Goal: Find contact information: Find contact information

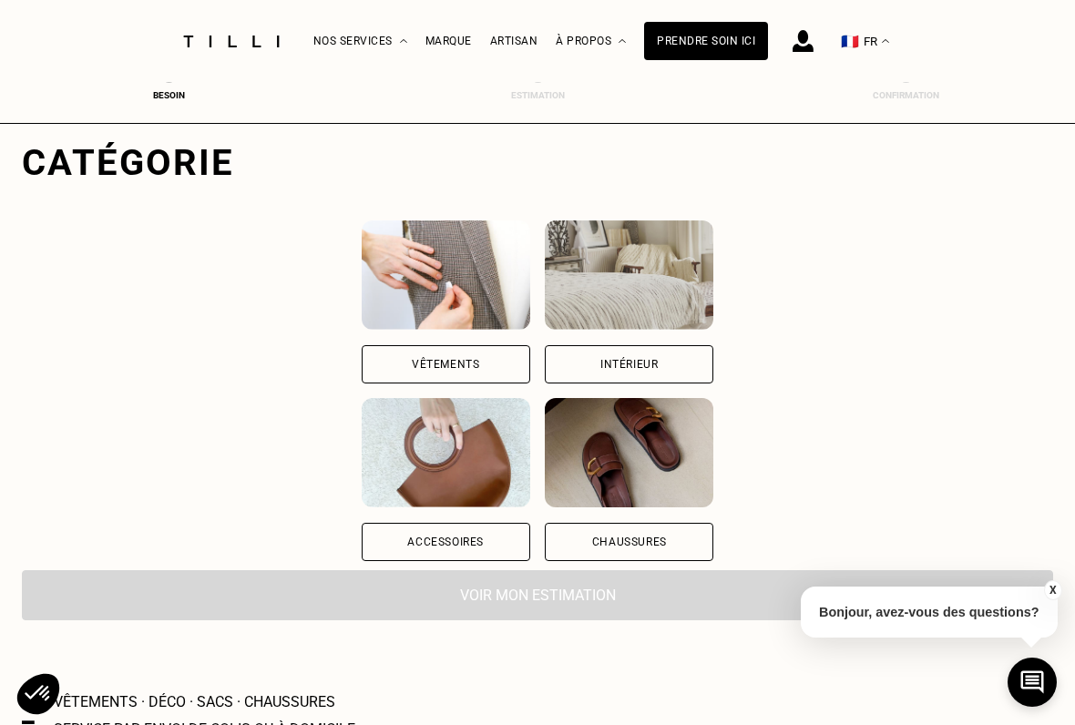
scroll to position [126, 0]
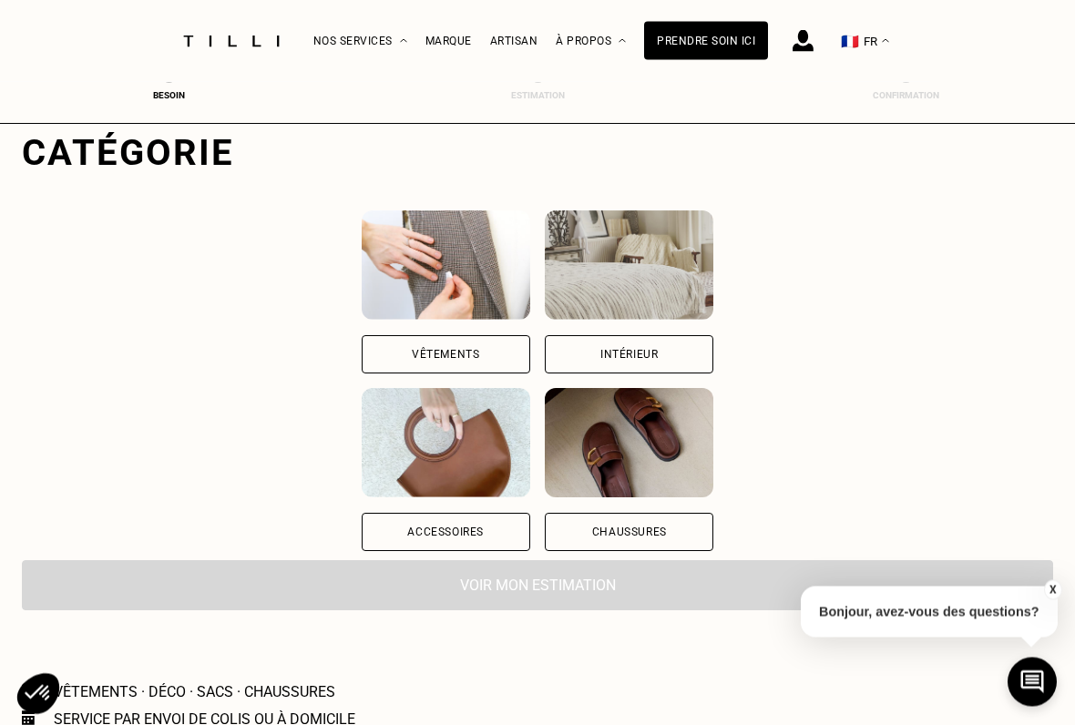
click at [406, 365] on div "Vêtements" at bounding box center [446, 355] width 169 height 38
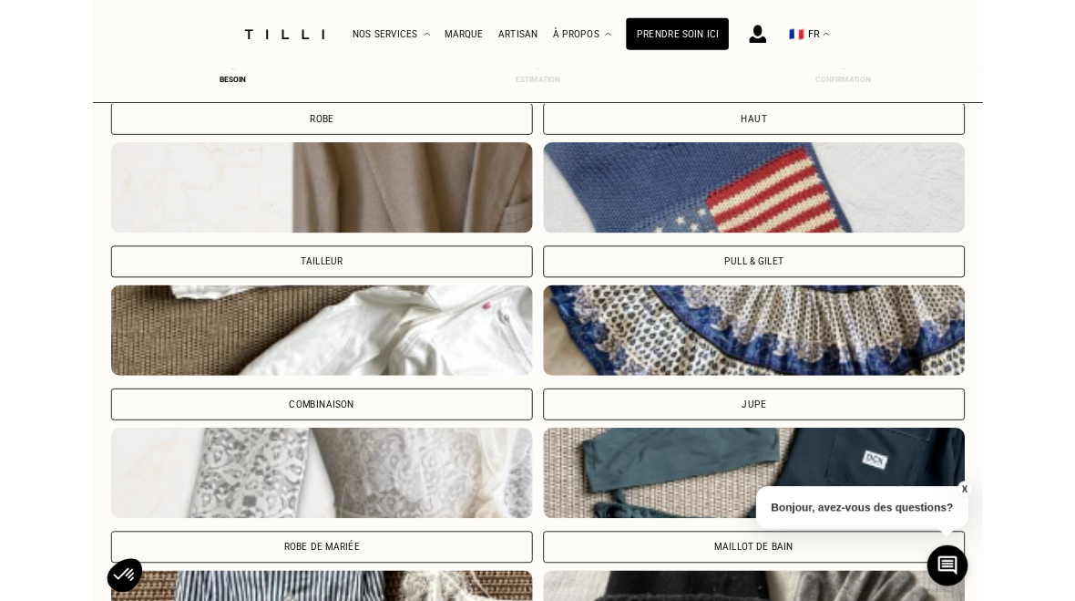
scroll to position [964, 0]
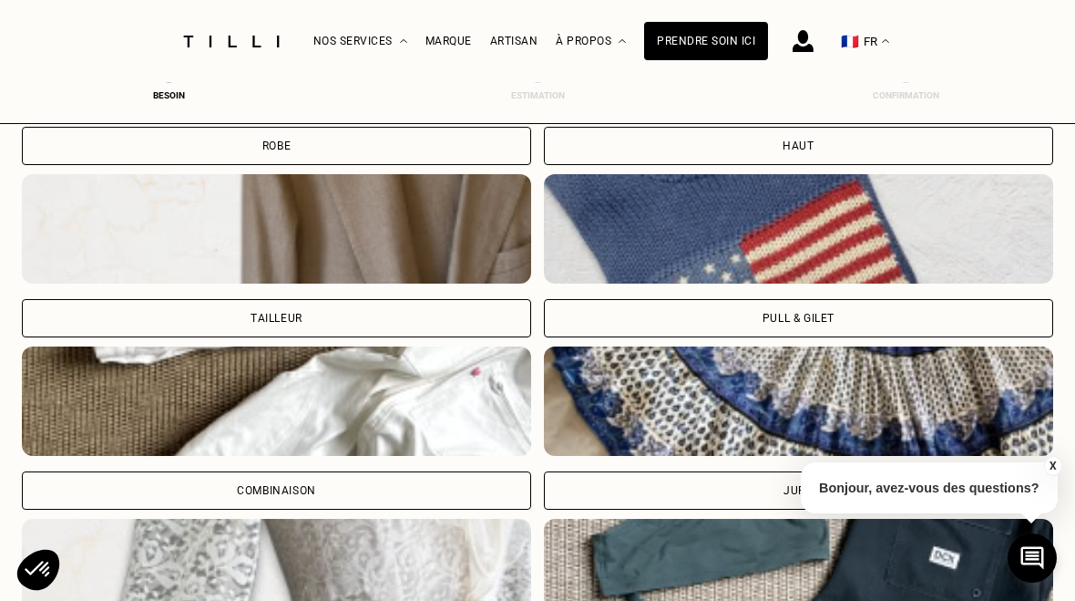
click at [849, 322] on div "Pull & gilet" at bounding box center [798, 318] width 509 height 38
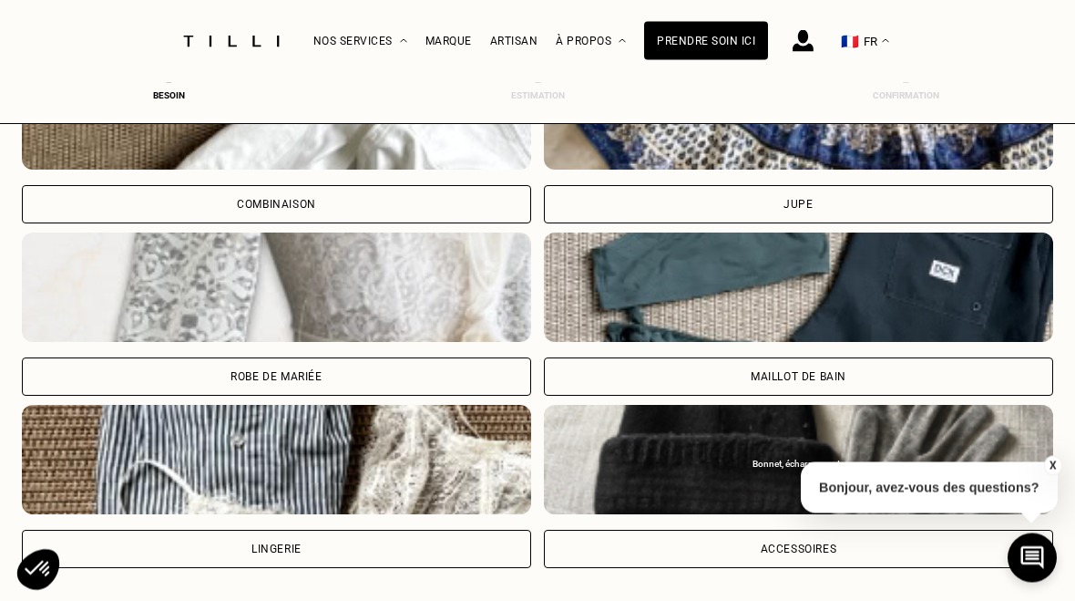
scroll to position [1703, 0]
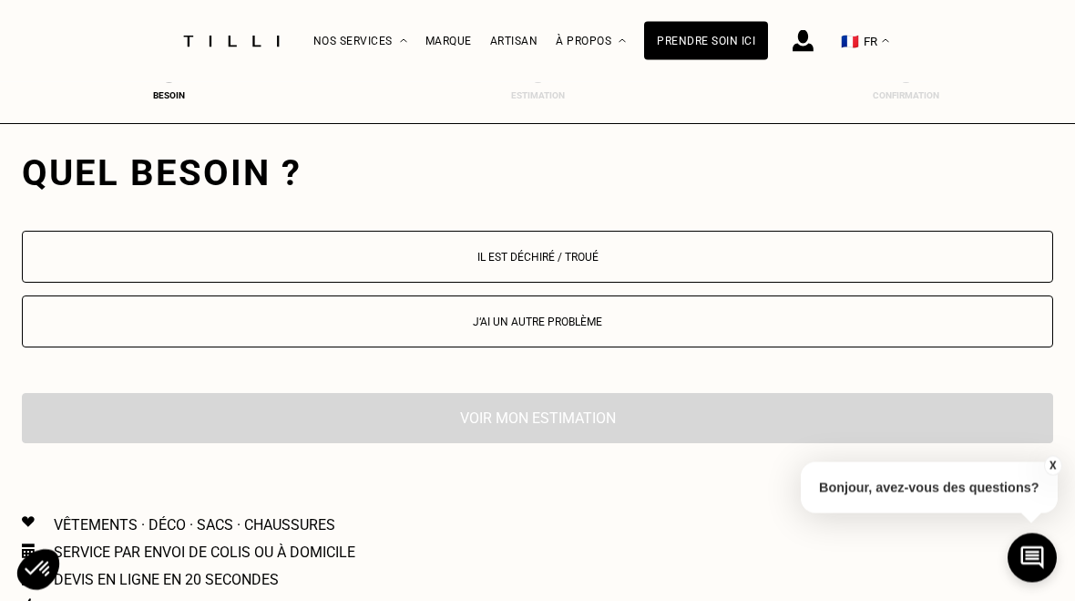
click at [623, 268] on button "Il est déchiré / troué" at bounding box center [538, 257] width 1032 height 52
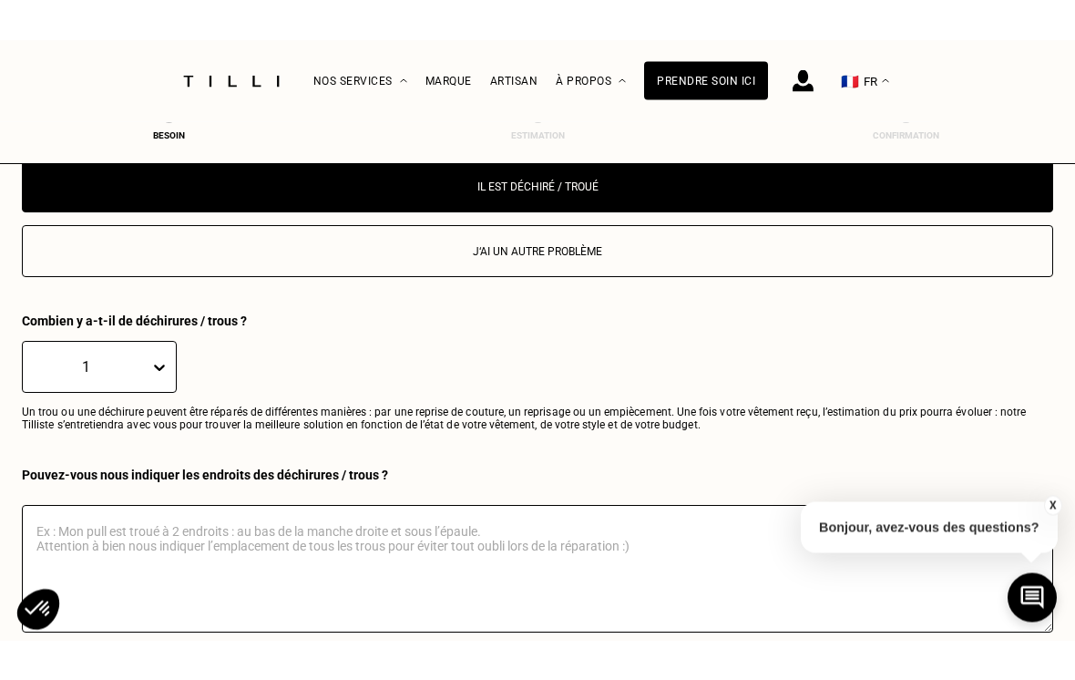
scroll to position [1973, 0]
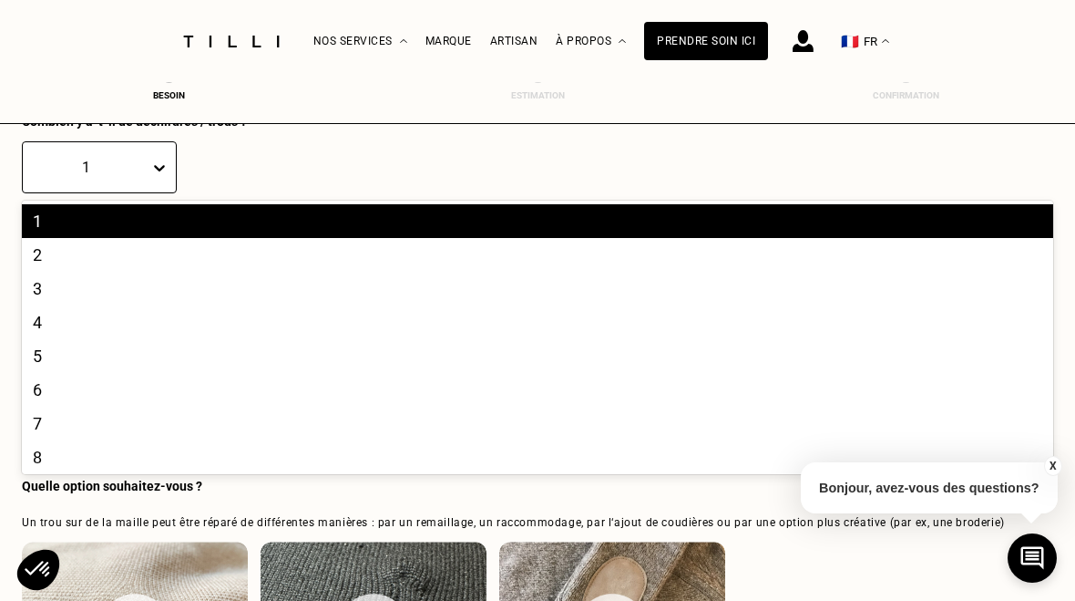
click at [66, 336] on div "4" at bounding box center [538, 322] width 1032 height 34
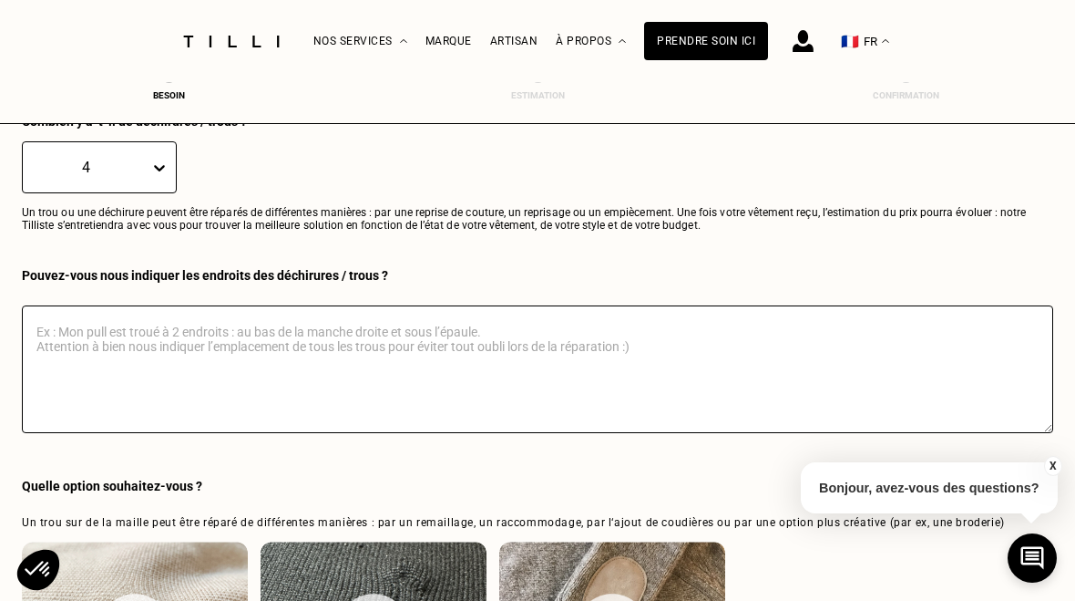
click at [62, 371] on textarea at bounding box center [538, 369] width 1032 height 128
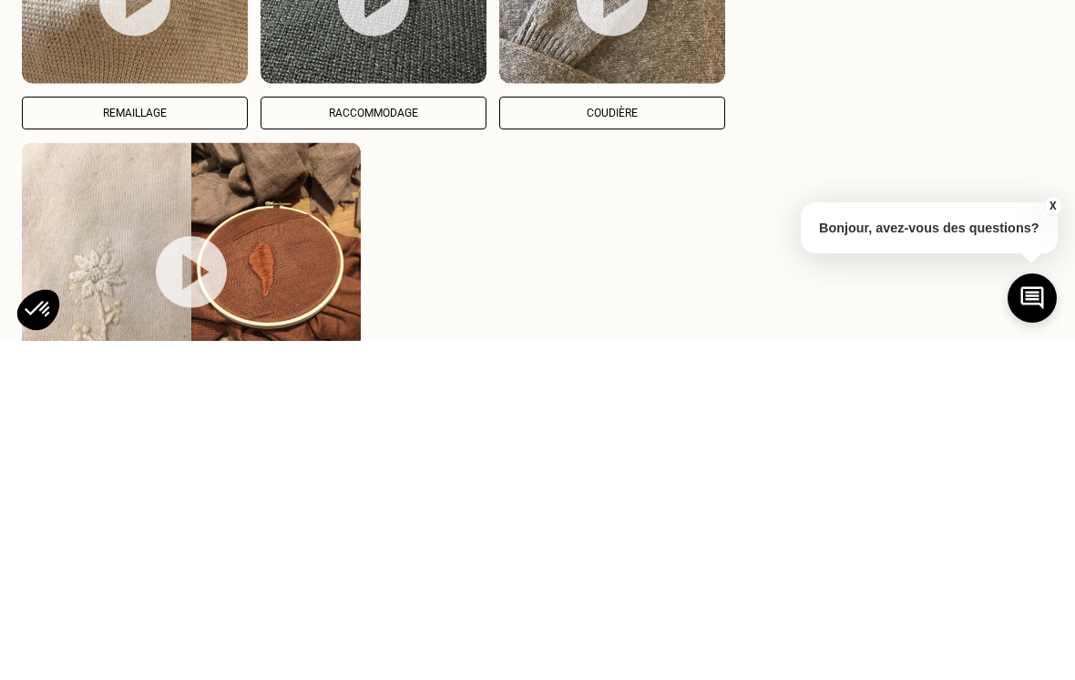
scroll to position [2263, 0]
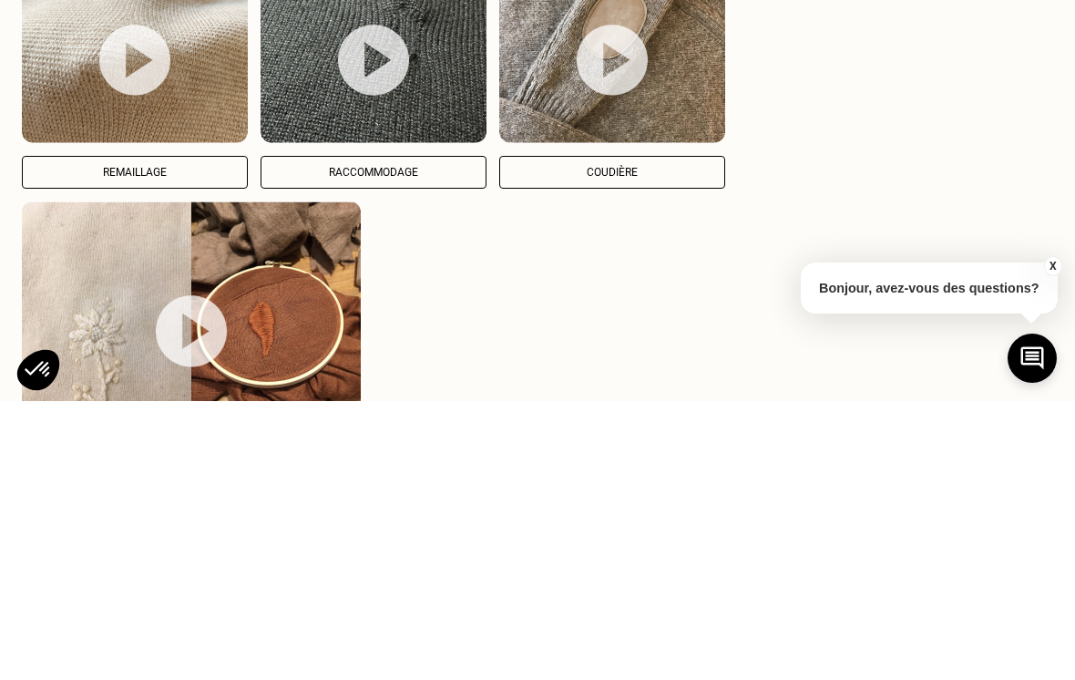
type textarea "Trois de mîtes dans des pulls en cachemire"
click at [133, 303] on img at bounding box center [134, 339] width 71 height 72
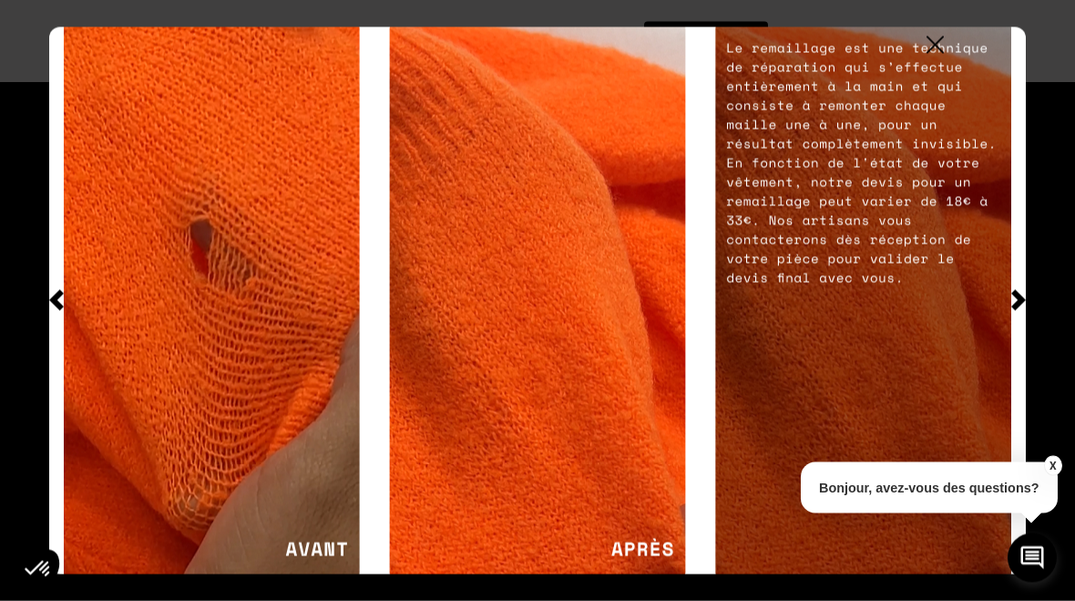
scroll to position [3435, 0]
click at [1052, 466] on button "X" at bounding box center [1053, 466] width 18 height 20
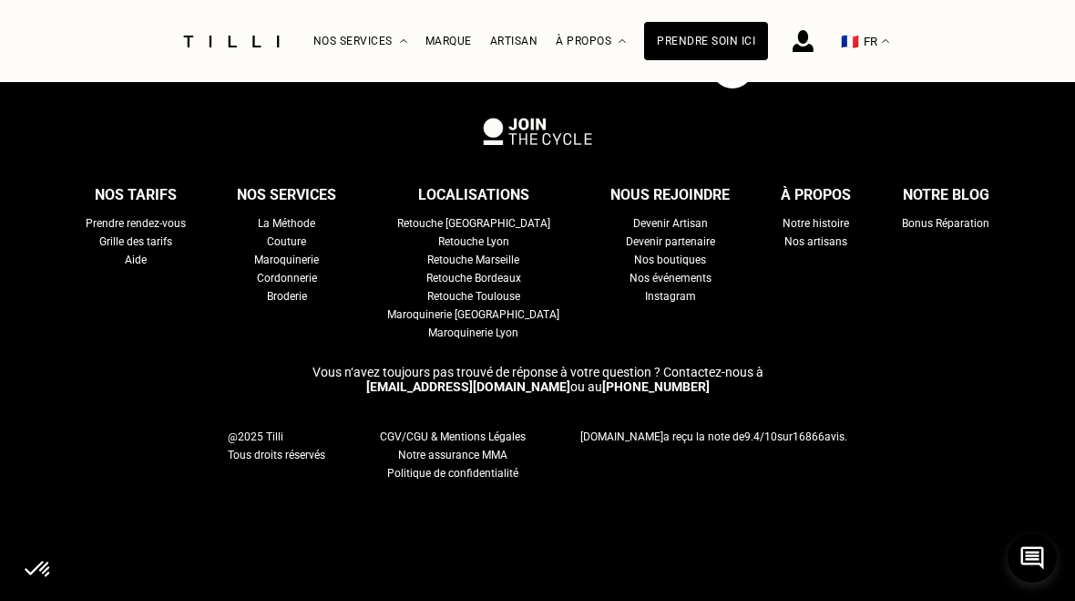
click at [816, 246] on div "Nos artisans" at bounding box center [816, 241] width 63 height 18
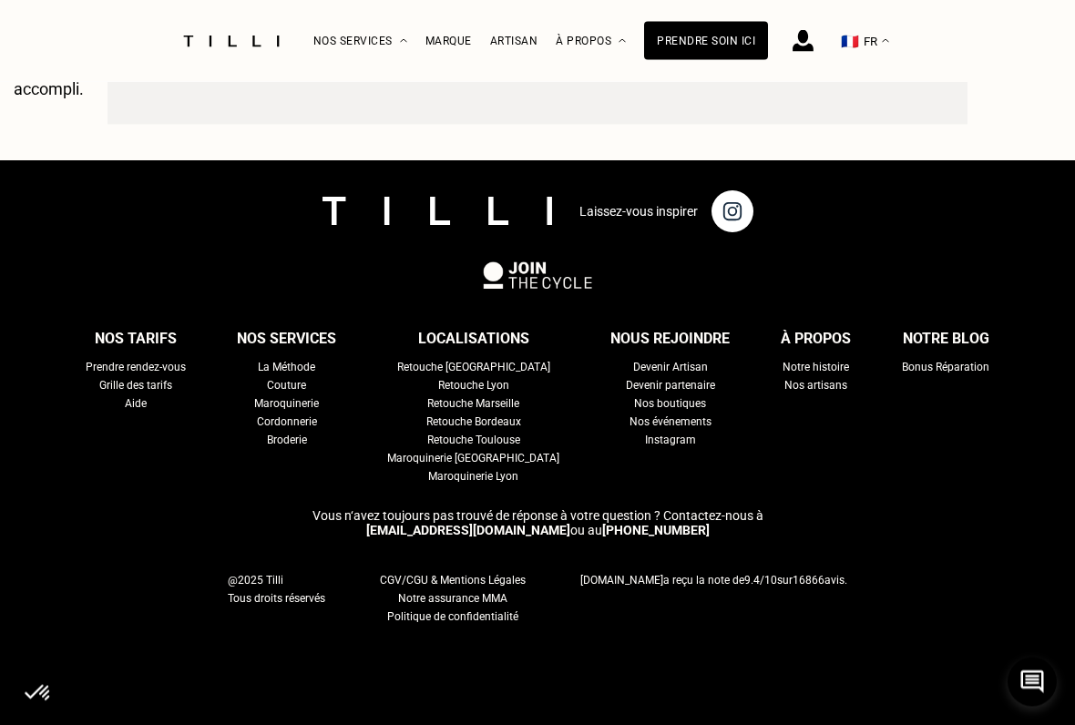
scroll to position [2741, 0]
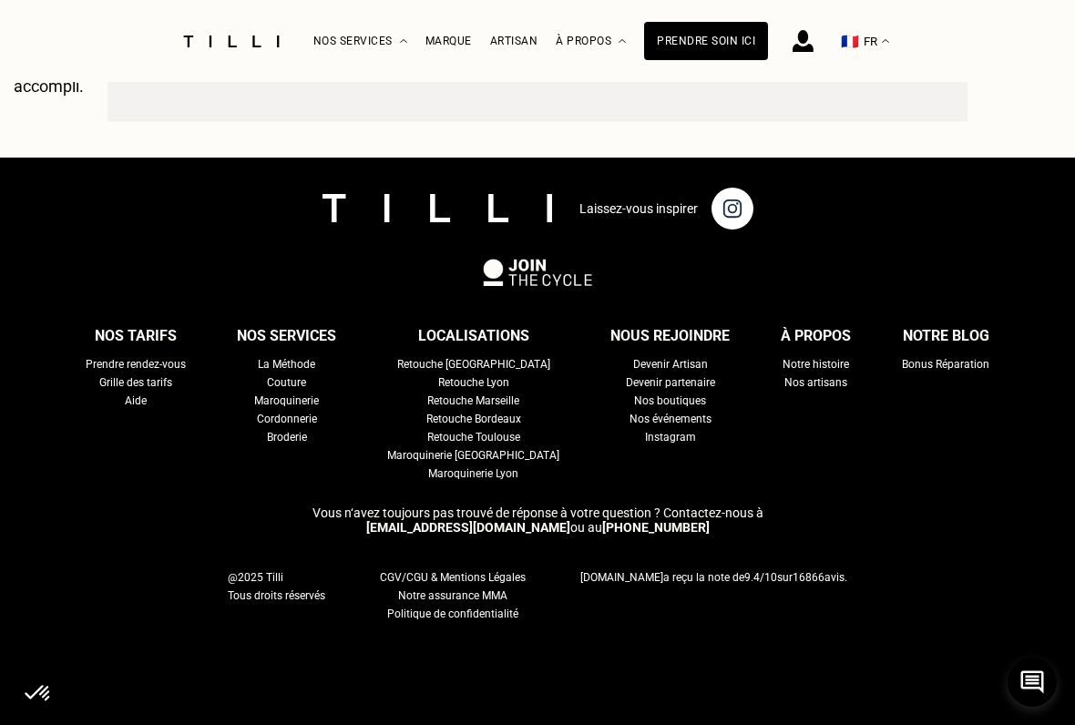
click at [485, 520] on link "[EMAIL_ADDRESS][DOMAIN_NAME]" at bounding box center [468, 527] width 204 height 15
